Goal: Obtain resource: Obtain resource

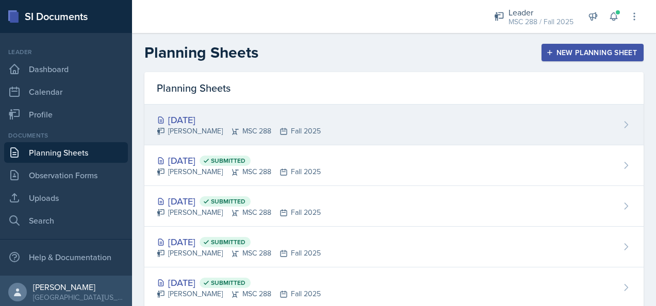
scroll to position [25, 0]
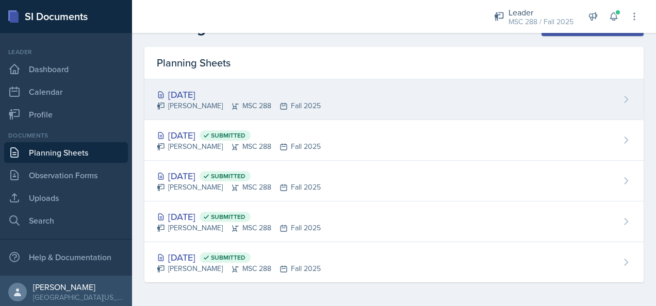
click at [207, 89] on div "[DATE]" at bounding box center [239, 95] width 164 height 14
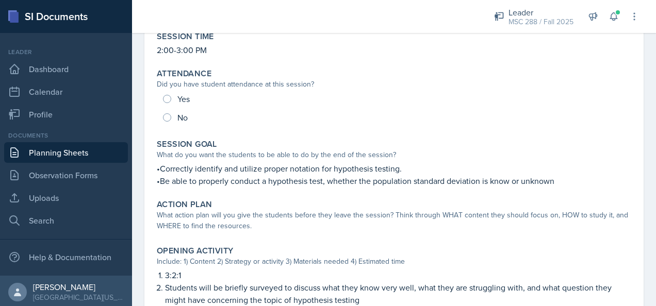
scroll to position [155, 0]
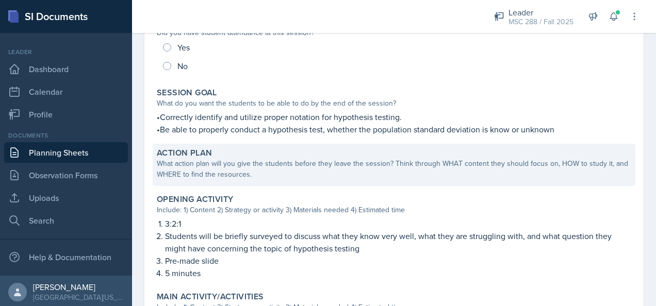
click at [314, 160] on div "What action plan will you give the students before they leave the session? Thin…" at bounding box center [394, 169] width 475 height 22
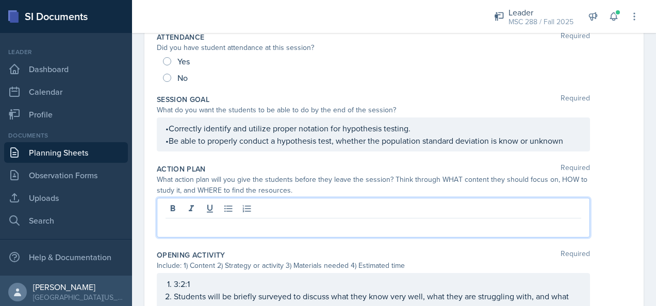
click at [280, 211] on div at bounding box center [373, 218] width 433 height 40
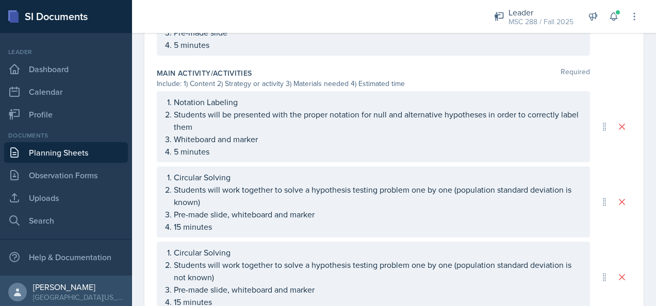
scroll to position [516, 0]
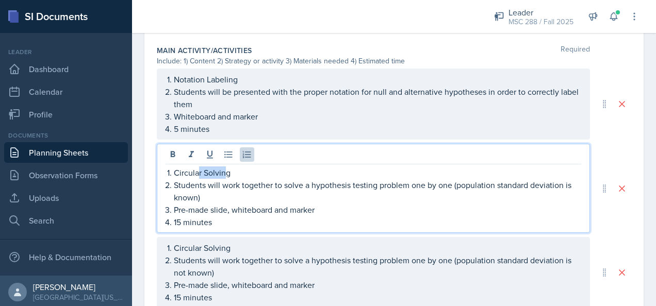
drag, startPoint x: 227, startPoint y: 175, endPoint x: 199, endPoint y: 175, distance: 27.9
click at [199, 175] on ol "Circular Solving Students will work together to solve a hypothesis testing prob…" at bounding box center [378, 198] width 408 height 62
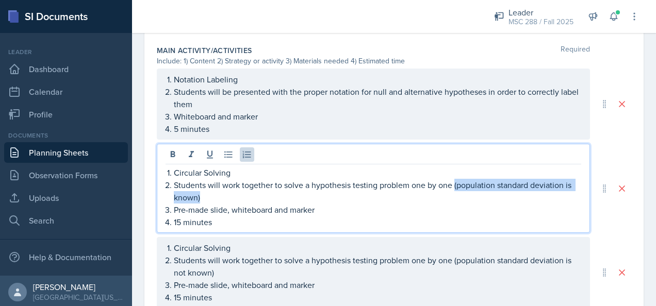
drag, startPoint x: 218, startPoint y: 192, endPoint x: 455, endPoint y: 184, distance: 237.5
click at [455, 184] on p "Students will work together to solve a hypothesis testing problem one by one (p…" at bounding box center [378, 191] width 408 height 25
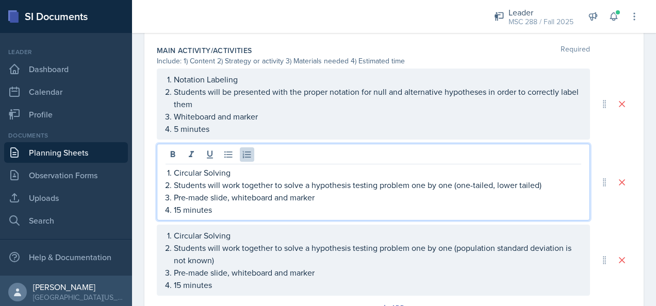
click at [181, 206] on p "15 minutes" at bounding box center [378, 210] width 408 height 12
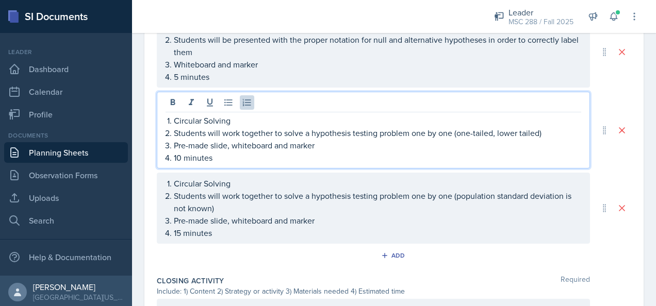
scroll to position [549, 0]
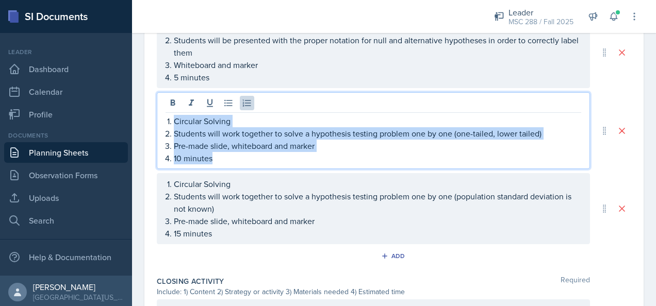
drag, startPoint x: 173, startPoint y: 118, endPoint x: 258, endPoint y: 163, distance: 96.2
click at [258, 161] on ol "Circular Solving Students will work together to solve a hypothesis testing prob…" at bounding box center [378, 140] width 408 height 50
copy ol "Circular Solving Students will work together to solve a hypothesis testing prob…"
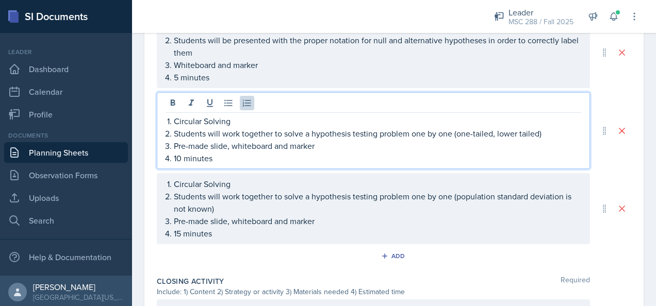
scroll to position [568, 0]
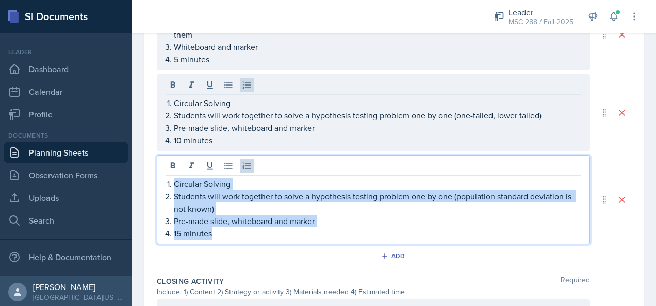
drag, startPoint x: 173, startPoint y: 181, endPoint x: 255, endPoint y: 233, distance: 97.0
click at [255, 233] on ol "Circular Solving Students will work together to solve a hypothesis testing prob…" at bounding box center [378, 209] width 408 height 62
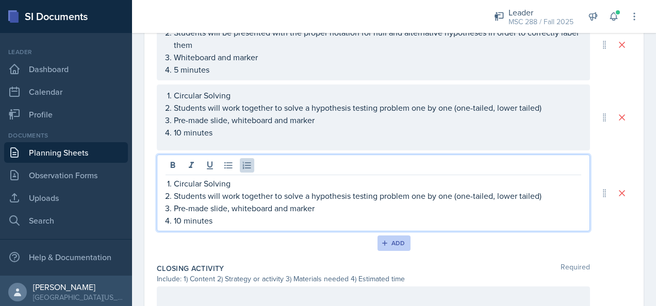
click at [383, 244] on icon "button" at bounding box center [384, 243] width 7 height 7
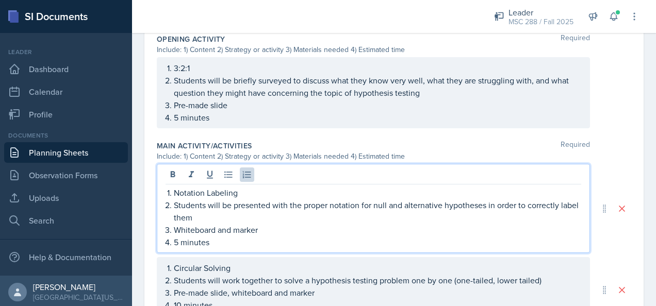
scroll to position [420, 0]
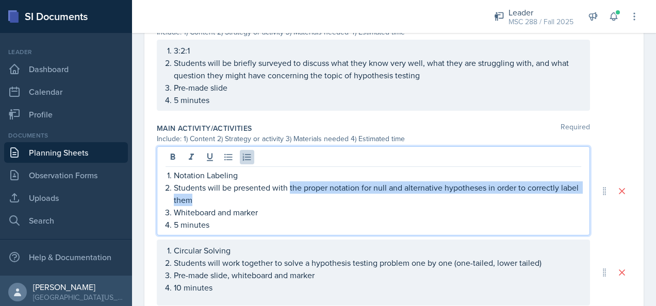
drag, startPoint x: 222, startPoint y: 194, endPoint x: 288, endPoint y: 188, distance: 66.8
click at [288, 188] on p "Students will be presented with the proper notation for null and alternative hy…" at bounding box center [378, 194] width 408 height 25
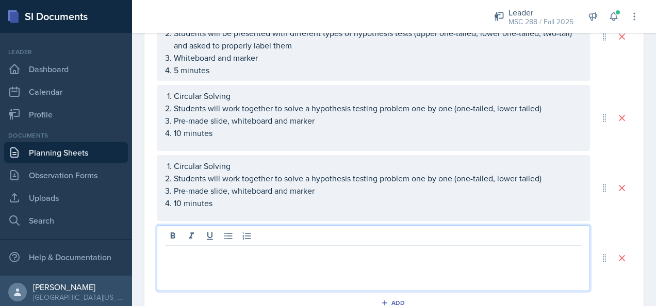
scroll to position [575, 0]
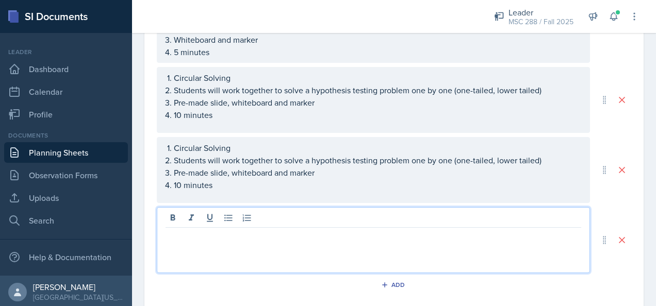
click at [367, 236] on p at bounding box center [374, 236] width 416 height 12
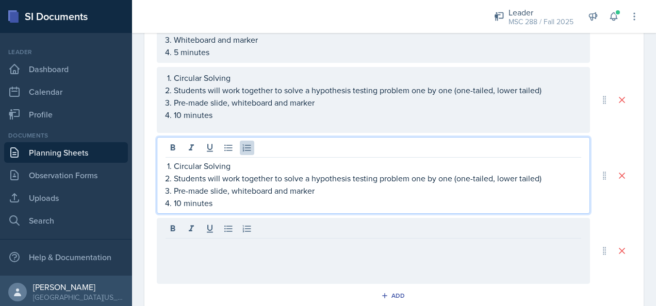
scroll to position [585, 0]
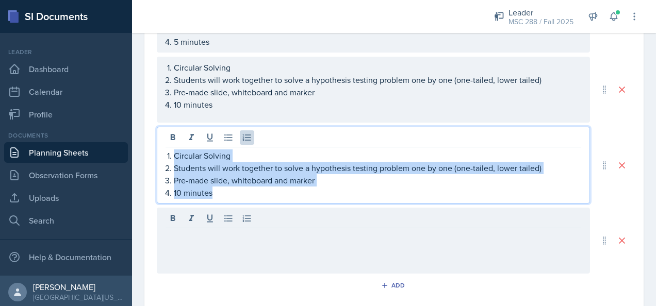
drag, startPoint x: 174, startPoint y: 145, endPoint x: 241, endPoint y: 188, distance: 80.0
click at [241, 188] on ol "Circular Solving Students will work together to solve a hypothesis testing prob…" at bounding box center [378, 175] width 408 height 50
copy ol "Circular Solving Students will work together to solve a hypothesis testing prob…"
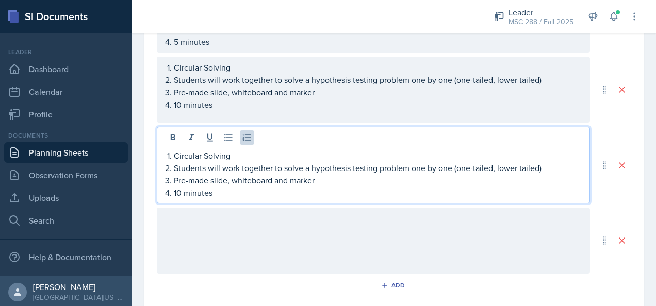
click at [247, 216] on div at bounding box center [373, 241] width 433 height 66
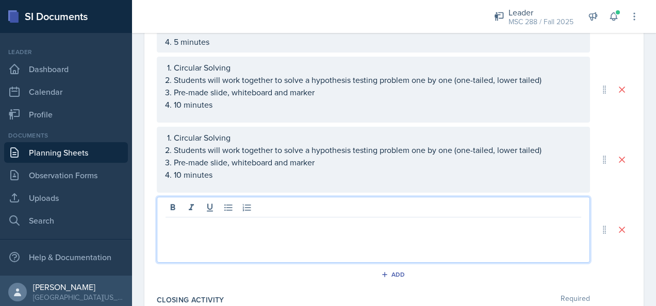
scroll to position [575, 0]
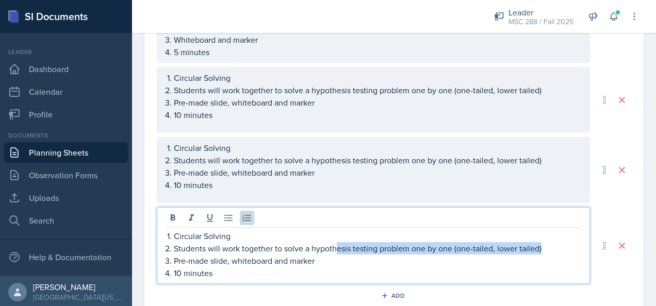
drag, startPoint x: 543, startPoint y: 247, endPoint x: 336, endPoint y: 249, distance: 206.4
click at [336, 249] on p "Students will work together to solve a hypothesis testing problem one by one (o…" at bounding box center [378, 249] width 408 height 12
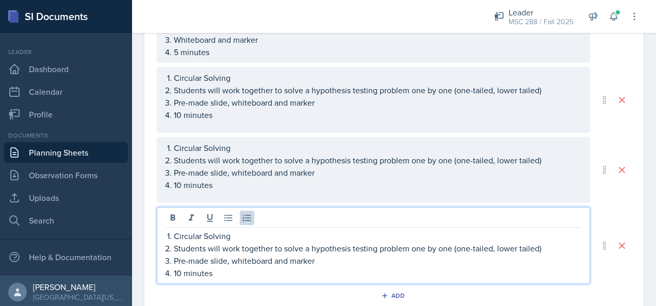
drag, startPoint x: 347, startPoint y: 258, endPoint x: 277, endPoint y: 248, distance: 70.9
click at [348, 258] on p "Pre-made slide, whiteboard and marker" at bounding box center [378, 261] width 408 height 12
click at [204, 244] on p "Students will work together to solve a hypothesis testing problem one by one (o…" at bounding box center [378, 249] width 408 height 12
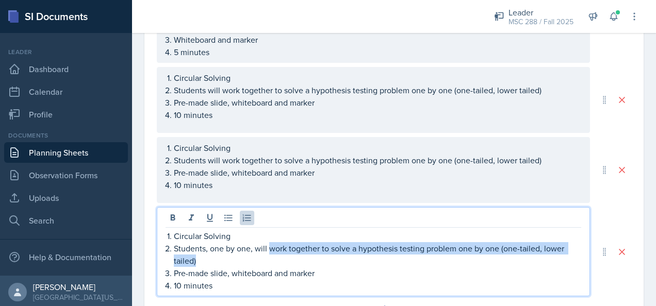
drag, startPoint x: 270, startPoint y: 246, endPoint x: 323, endPoint y: 257, distance: 54.3
click at [323, 257] on p "Students, one by one, will work together to solve a hypothesis testing problem …" at bounding box center [378, 255] width 408 height 25
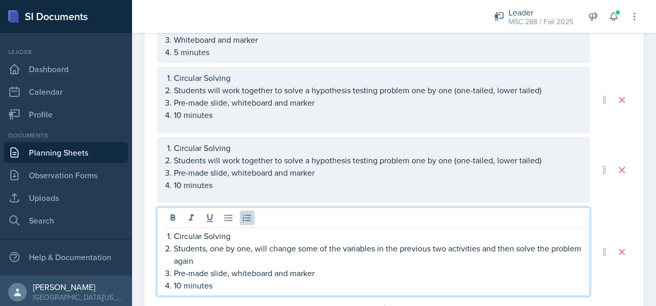
scroll to position [626, 0]
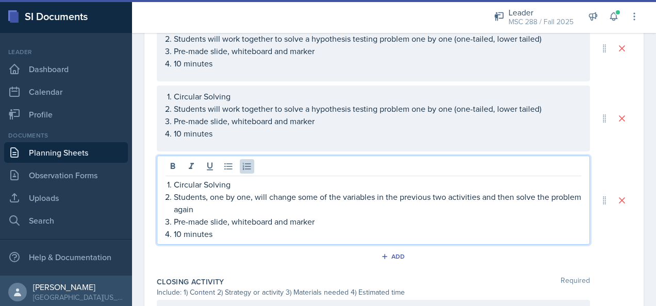
click at [398, 197] on p "Students, one by one, will change some of the variables in the previous two act…" at bounding box center [378, 203] width 408 height 25
click at [385, 194] on p "Students, one by one, will change some of the variables in the previous two act…" at bounding box center [378, 203] width 408 height 25
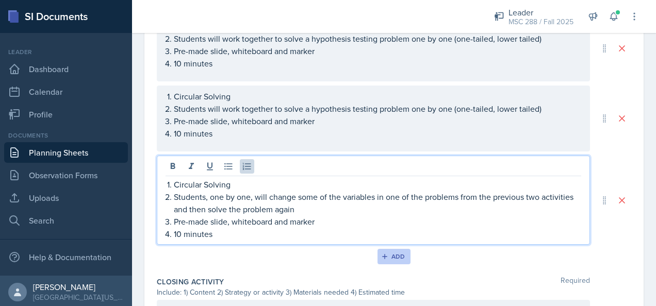
click at [388, 259] on button "Add" at bounding box center [395, 256] width 34 height 15
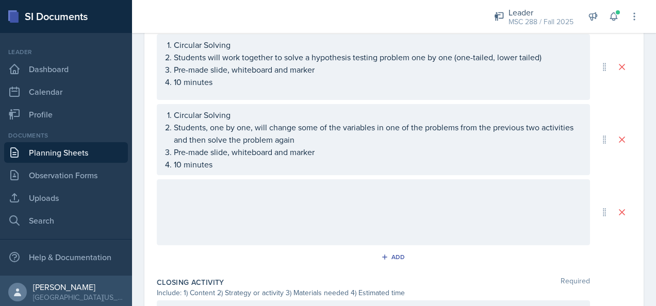
click at [281, 180] on div at bounding box center [373, 213] width 433 height 66
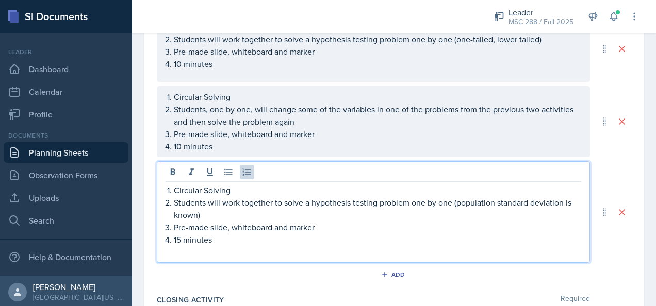
click at [180, 236] on p "15 minutes" at bounding box center [378, 240] width 408 height 12
click at [205, 249] on p at bounding box center [374, 252] width 416 height 12
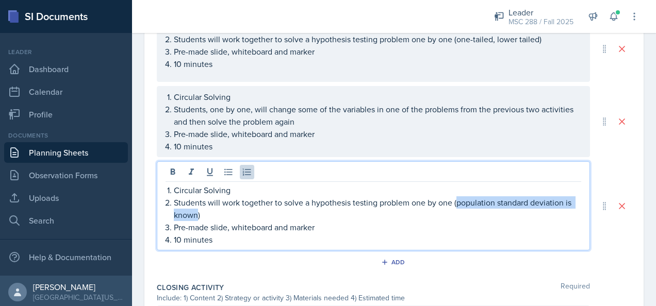
drag, startPoint x: 197, startPoint y: 212, endPoint x: 457, endPoint y: 198, distance: 260.4
click at [457, 198] on p "Students will work together to solve a hypothesis testing problem one by one (p…" at bounding box center [378, 209] width 408 height 25
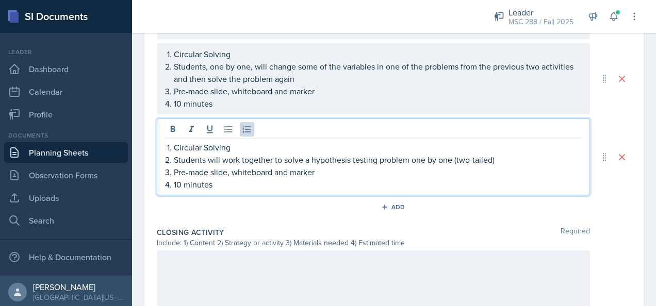
scroll to position [799, 0]
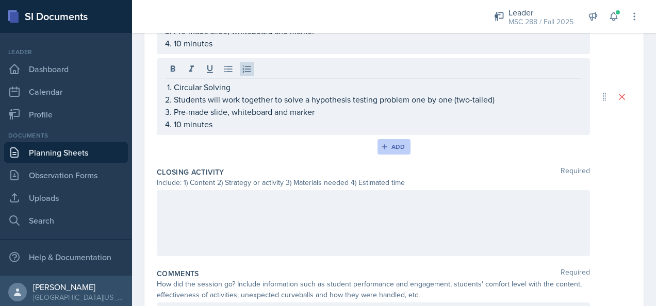
click at [399, 146] on div "Add" at bounding box center [394, 147] width 22 height 8
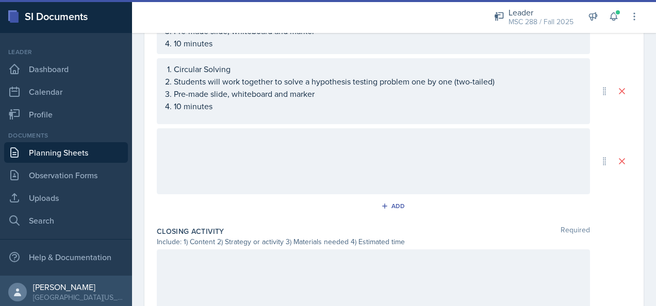
click at [246, 145] on div at bounding box center [373, 161] width 433 height 66
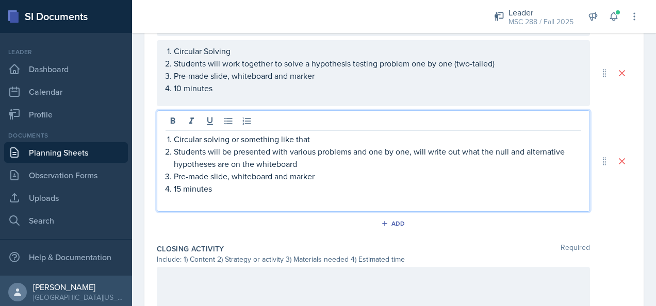
click at [243, 201] on p at bounding box center [374, 201] width 416 height 12
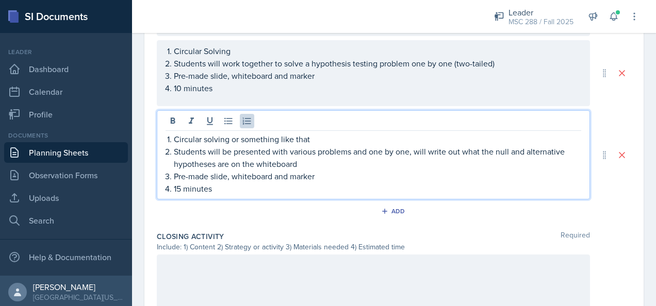
click at [180, 186] on p "15 minutes" at bounding box center [378, 189] width 408 height 12
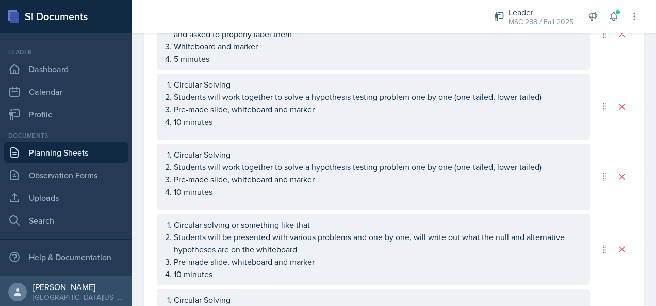
scroll to position [552, 0]
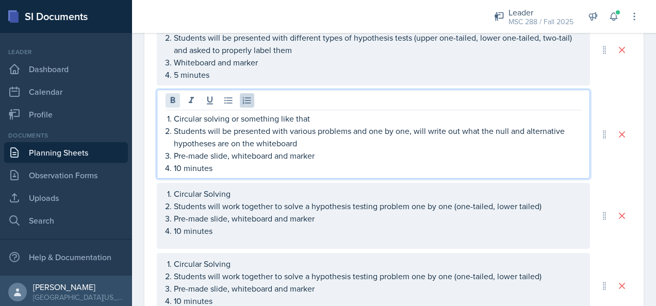
click at [175, 99] on div "Circular solving or something like that Students will be presented with various…" at bounding box center [373, 134] width 433 height 89
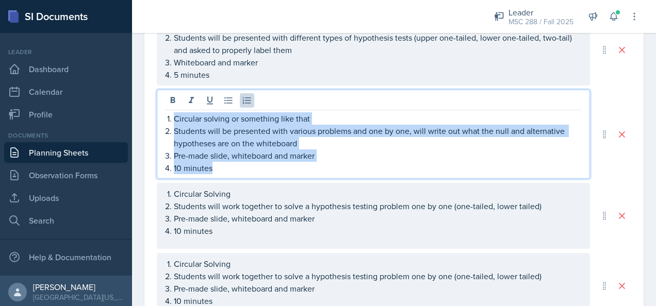
drag, startPoint x: 175, startPoint y: 115, endPoint x: 235, endPoint y: 165, distance: 77.6
click at [235, 165] on div "Circular solving or something like that Students will be presented with various…" at bounding box center [374, 143] width 416 height 62
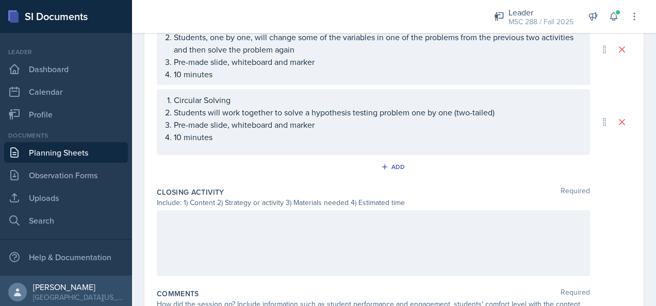
scroll to position [810, 0]
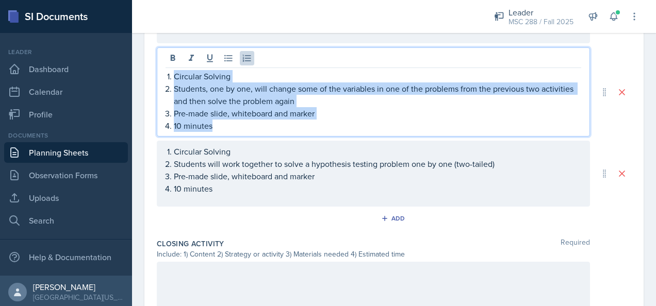
drag, startPoint x: 173, startPoint y: 72, endPoint x: 253, endPoint y: 126, distance: 95.9
click at [254, 128] on ol "Circular Solving Students, one by one, will change some of the variables in one…" at bounding box center [378, 101] width 408 height 62
copy ol "Circular Solving Students, one by one, will change some of the variables in one…"
click at [617, 87] on icon at bounding box center [622, 92] width 10 height 10
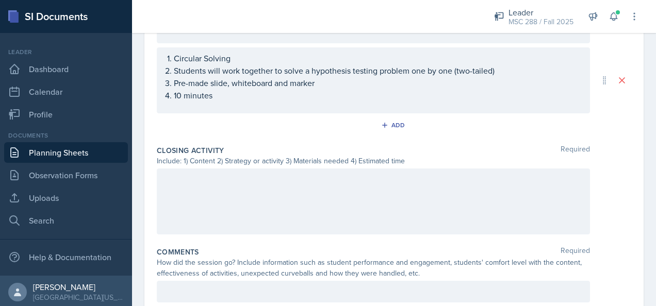
click at [372, 191] on div at bounding box center [373, 202] width 433 height 66
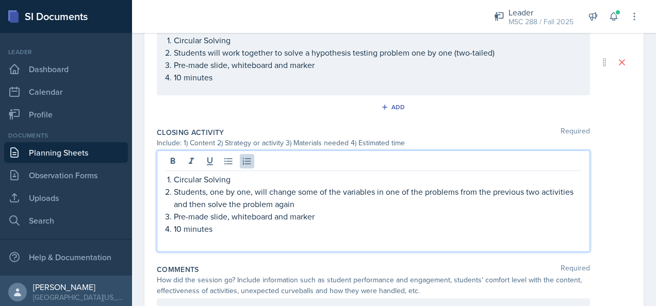
click at [266, 243] on p at bounding box center [374, 241] width 416 height 12
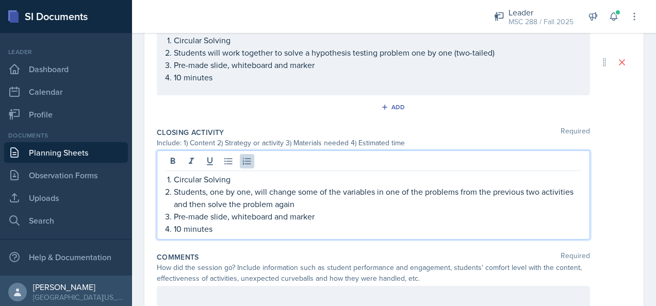
scroll to position [777, 0]
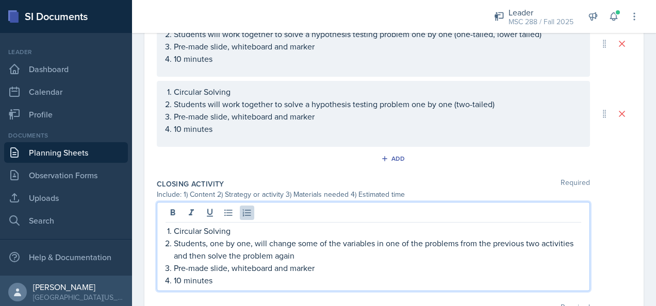
click at [245, 231] on p "Circular Solving" at bounding box center [378, 231] width 408 height 12
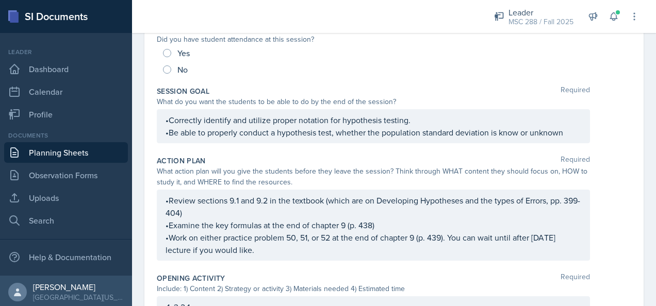
scroll to position [106, 0]
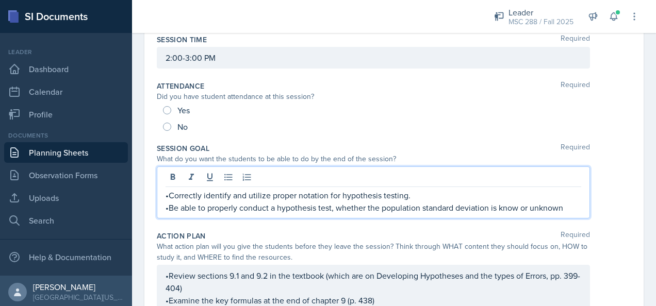
drag, startPoint x: 170, startPoint y: 187, endPoint x: 303, endPoint y: 204, distance: 134.3
click at [303, 204] on p "•Be able to properly conduct a hypothesis test, whether the population standard…" at bounding box center [374, 208] width 416 height 12
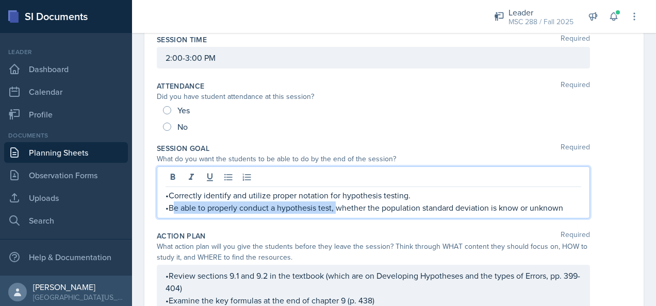
drag, startPoint x: 171, startPoint y: 206, endPoint x: 337, endPoint y: 201, distance: 166.2
click at [337, 202] on p "•Be able to properly conduct a hypothesis test, whether the population standard…" at bounding box center [374, 208] width 416 height 12
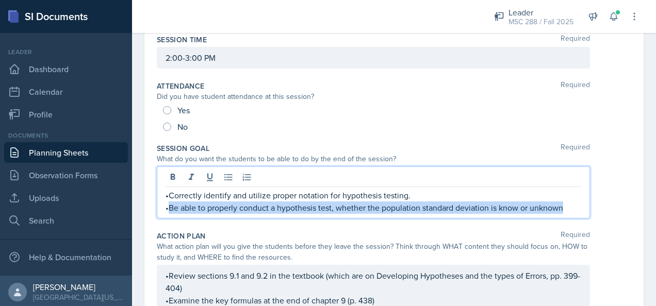
drag, startPoint x: 169, startPoint y: 207, endPoint x: 586, endPoint y: 222, distance: 417.2
click at [586, 222] on div "Session Goal Required What do you want the students to be able to do by the end…" at bounding box center [394, 183] width 475 height 88
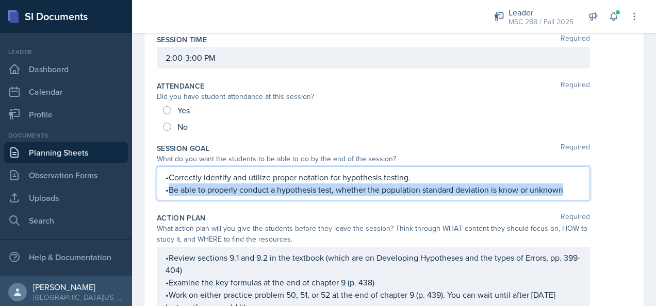
scroll to position [88, 0]
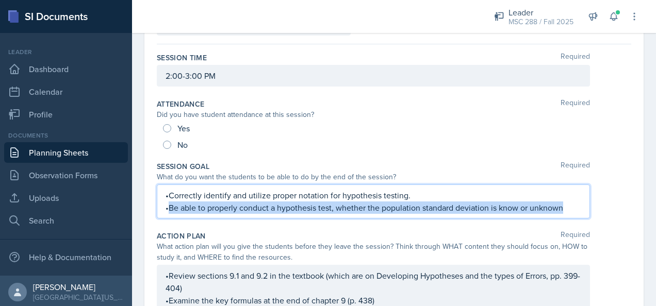
paste div
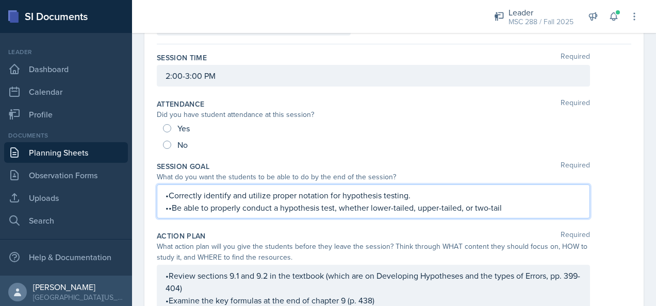
click at [171, 205] on p "••Be able to properly conduct a hypothesis test, whether lower-tailed, upper-ta…" at bounding box center [374, 208] width 416 height 12
click at [421, 198] on p "•Correctly identify and utilize proper notation for hypothesis testing." at bounding box center [374, 195] width 416 height 12
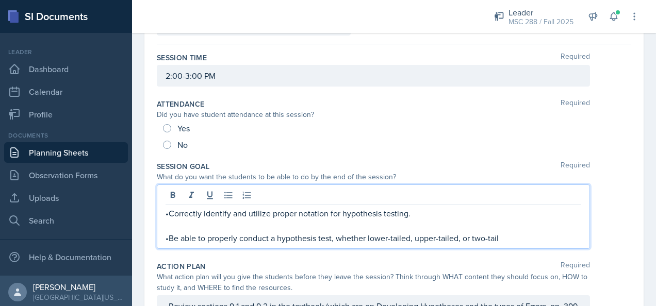
scroll to position [106, 0]
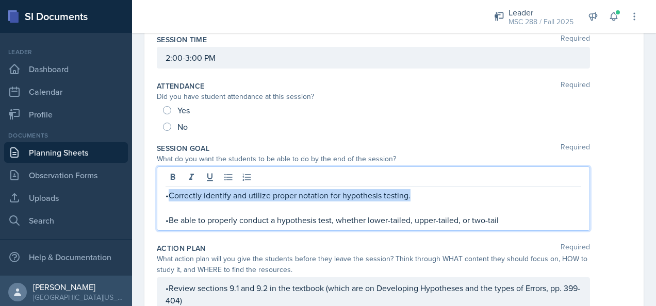
drag, startPoint x: 169, startPoint y: 197, endPoint x: 432, endPoint y: 188, distance: 263.3
click at [432, 189] on p "•Correctly identify and utilize proper notation for hypothesis testing." at bounding box center [374, 195] width 416 height 12
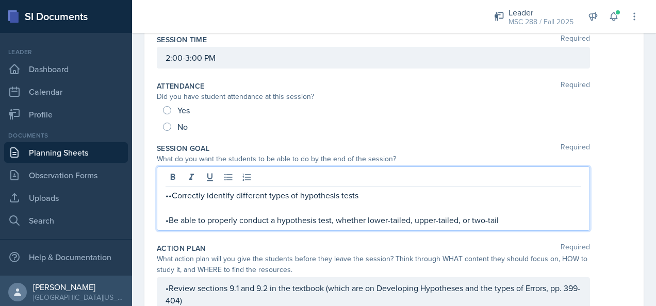
click at [171, 195] on p "••Correctly identify different types of hypothesis tests" at bounding box center [374, 195] width 416 height 12
click at [215, 203] on p at bounding box center [374, 208] width 416 height 12
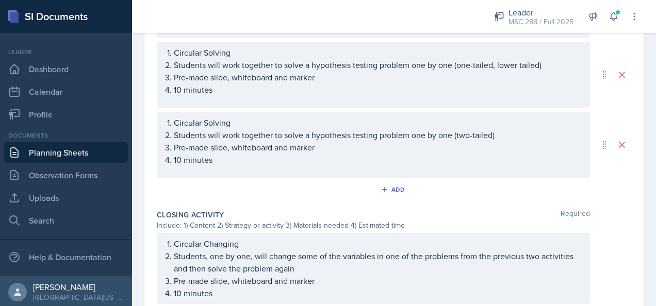
scroll to position [828, 0]
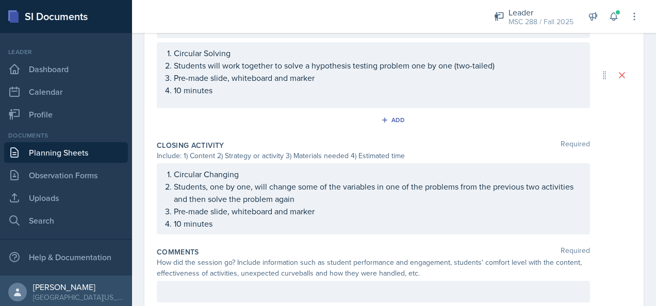
click at [537, 200] on p "Students, one by one, will change some of the variables in one of the problems …" at bounding box center [378, 193] width 408 height 25
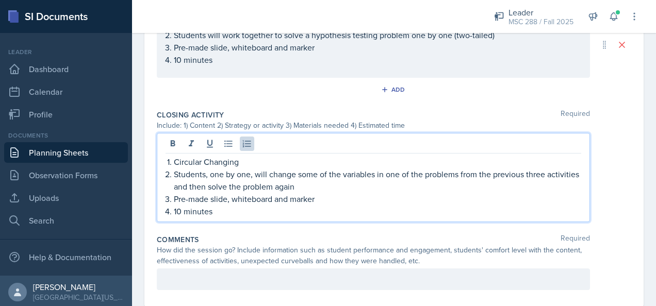
scroll to position [879, 0]
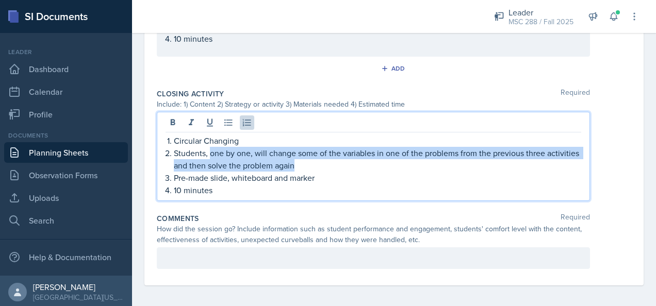
drag, startPoint x: 211, startPoint y: 150, endPoint x: 342, endPoint y: 161, distance: 131.5
click at [342, 161] on p "Students, one by one, will change some of the variables in one of the problems …" at bounding box center [378, 159] width 408 height 25
copy p "one by one, will change some of the variables in one of the problems from the p…"
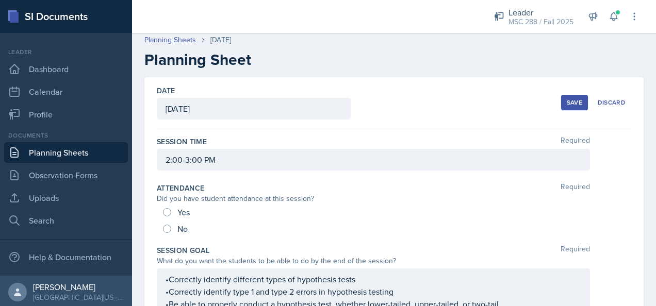
scroll to position [0, 0]
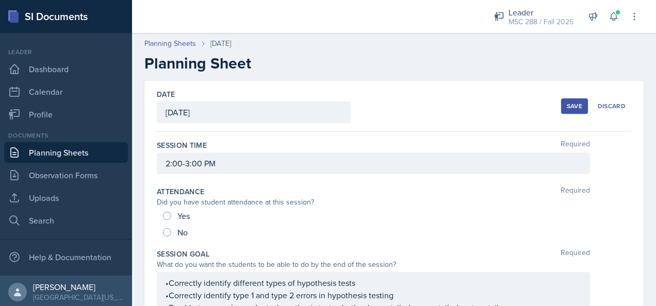
click at [84, 153] on link "Planning Sheets" at bounding box center [66, 152] width 124 height 21
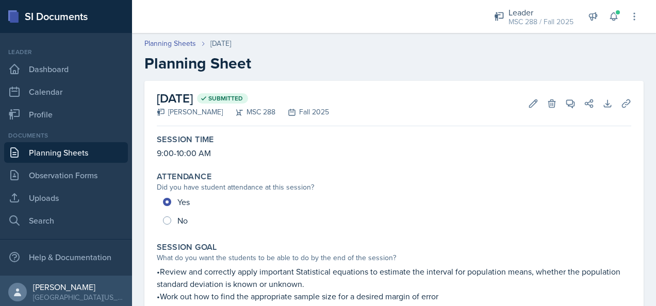
click at [54, 152] on link "Planning Sheets" at bounding box center [66, 152] width 124 height 21
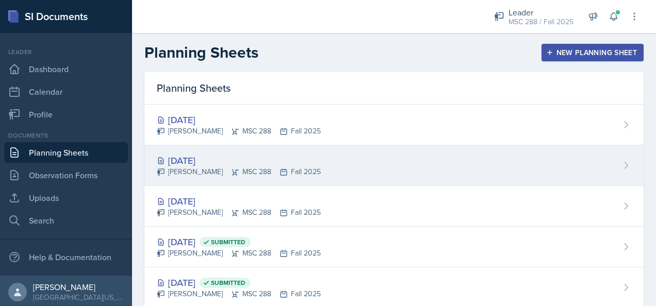
click at [209, 155] on div "[DATE]" at bounding box center [239, 161] width 164 height 14
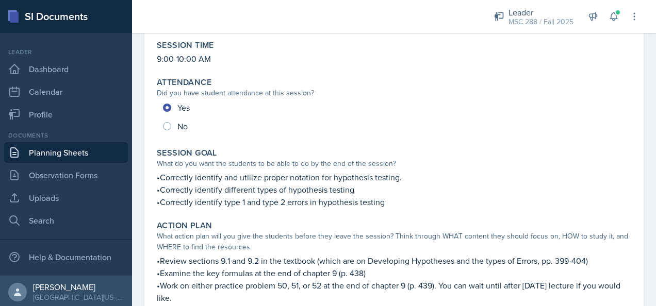
scroll to position [155, 0]
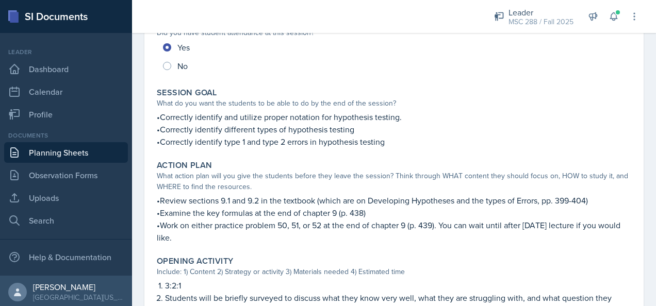
drag, startPoint x: 157, startPoint y: 200, endPoint x: 224, endPoint y: 242, distance: 79.7
click at [224, 242] on div "•Review sections 9.1 and 9.2 in the textbook (which are on Developing Hypothese…" at bounding box center [394, 220] width 475 height 50
copy div "•Review sections 9.1 and 9.2 in the textbook (which are on Developing Hypothese…"
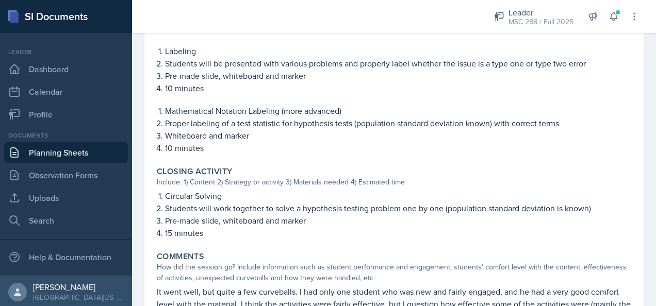
scroll to position [671, 0]
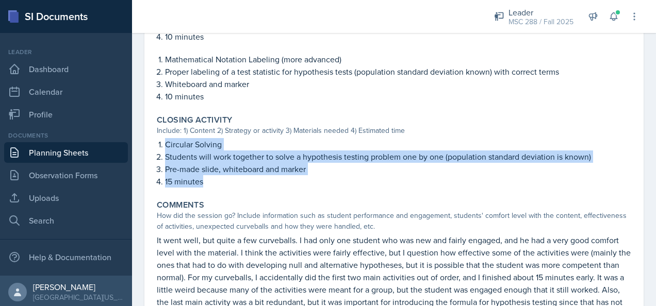
drag, startPoint x: 167, startPoint y: 143, endPoint x: 218, endPoint y: 180, distance: 62.7
click at [218, 180] on ol "Circular Solving Students will work together to solve a hypothesis testing prob…" at bounding box center [398, 163] width 466 height 50
copy ol "Circular Solving Students will work together to solve a hypothesis testing prob…"
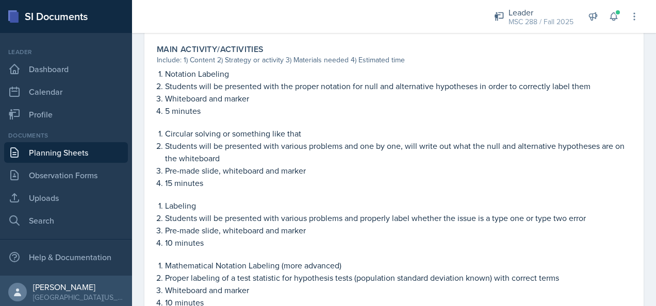
scroll to position [413, 0]
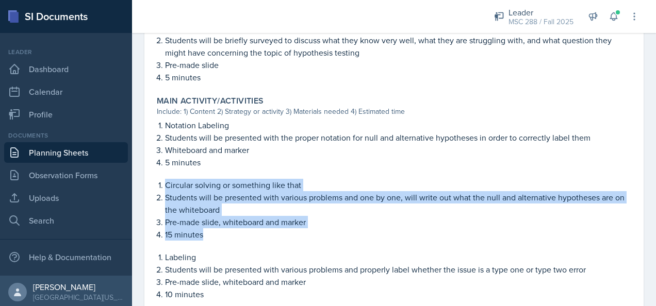
drag, startPoint x: 167, startPoint y: 183, endPoint x: 218, endPoint y: 233, distance: 70.8
click at [218, 233] on div "Circular solving or something like that Students will be presented with various…" at bounding box center [394, 210] width 475 height 62
drag, startPoint x: 218, startPoint y: 233, endPoint x: 183, endPoint y: 203, distance: 45.4
copy div "Circular solving or something like that Students will be presented with various…"
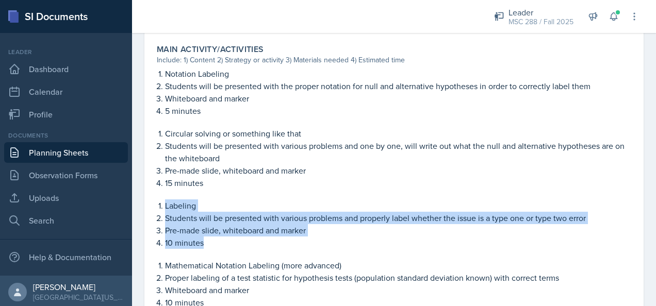
drag, startPoint x: 165, startPoint y: 205, endPoint x: 212, endPoint y: 238, distance: 57.3
click at [212, 238] on ol "Labeling Students will be presented with various problems and properly label wh…" at bounding box center [398, 225] width 466 height 50
drag, startPoint x: 212, startPoint y: 238, endPoint x: 198, endPoint y: 227, distance: 17.6
copy ol "Labeling Students will be presented with various problems and properly label wh…"
